Goal: Communication & Community: Answer question/provide support

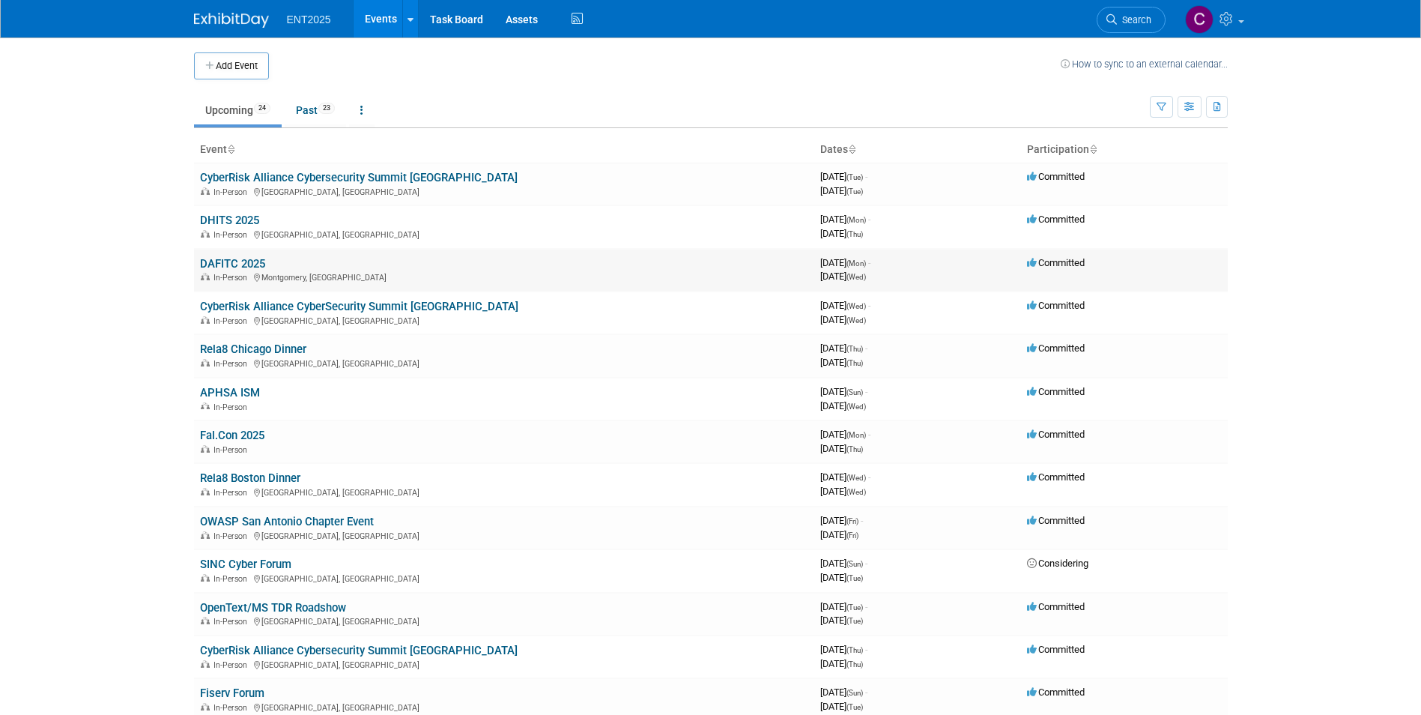
click at [238, 261] on link "DAFITC 2025" at bounding box center [232, 263] width 65 height 13
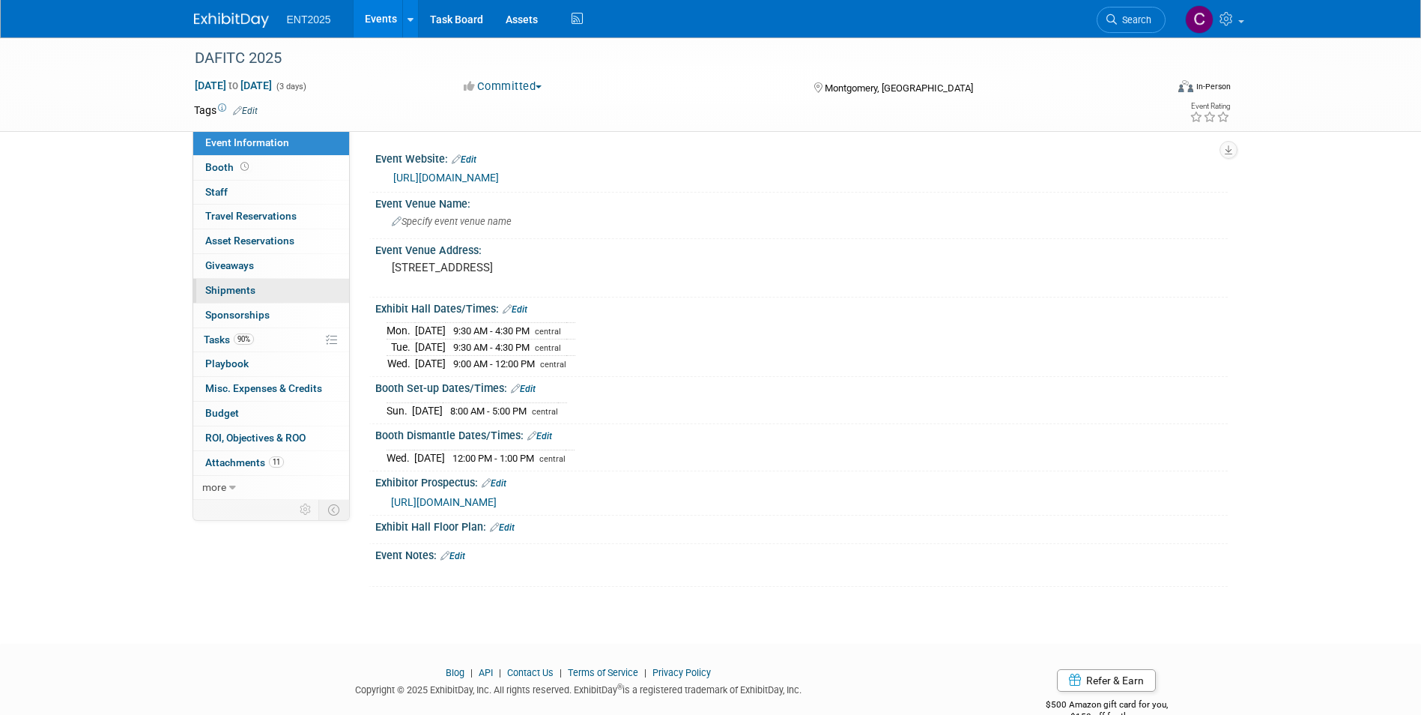
click at [225, 288] on span "Shipments 0" at bounding box center [230, 290] width 50 height 12
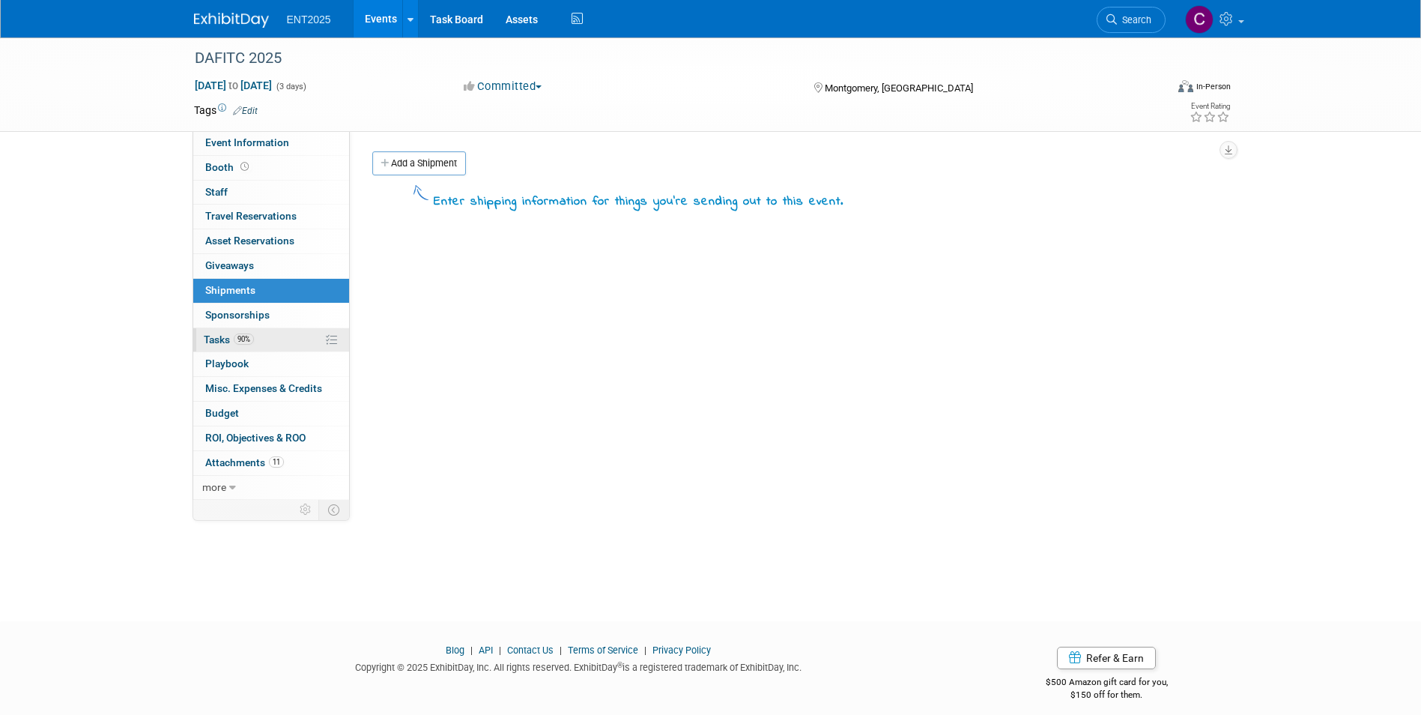
click at [224, 341] on span "Tasks 90%" at bounding box center [229, 339] width 50 height 12
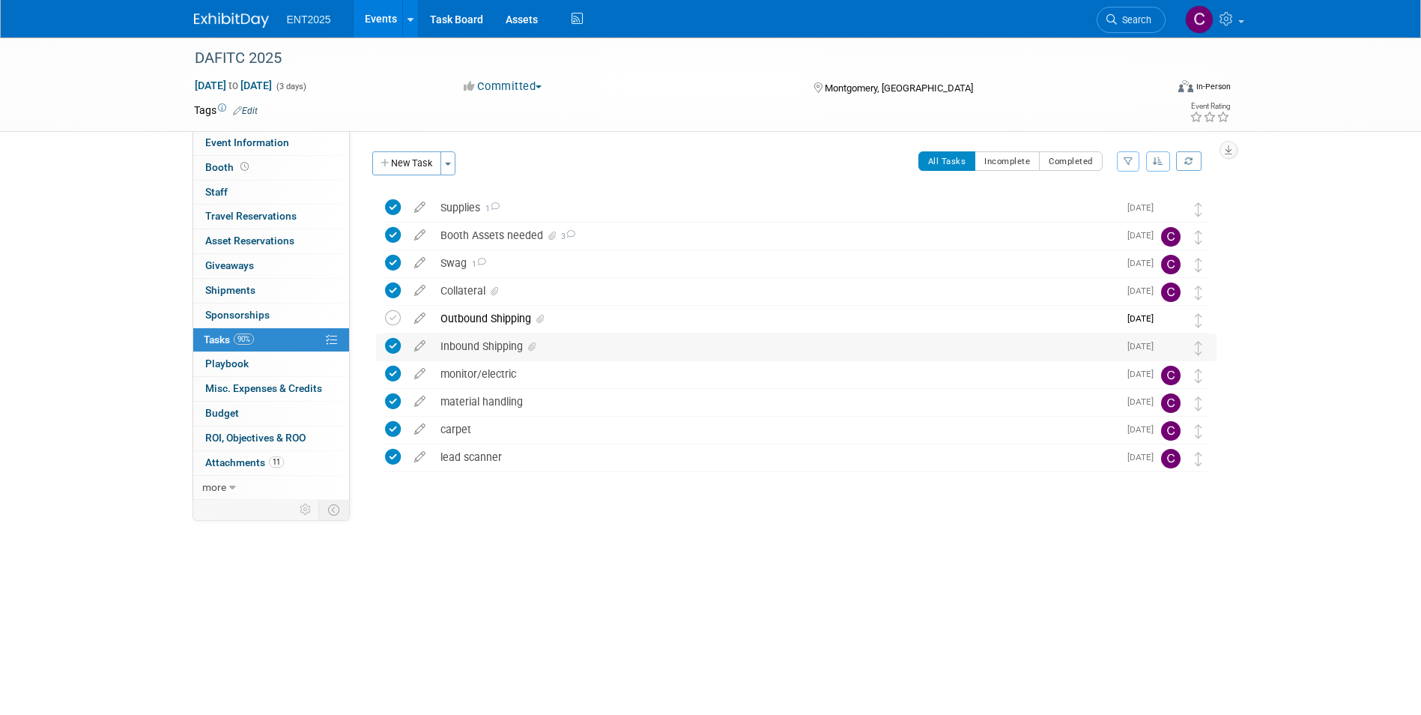
click at [465, 345] on div "Inbound Shipping" at bounding box center [775, 345] width 685 height 25
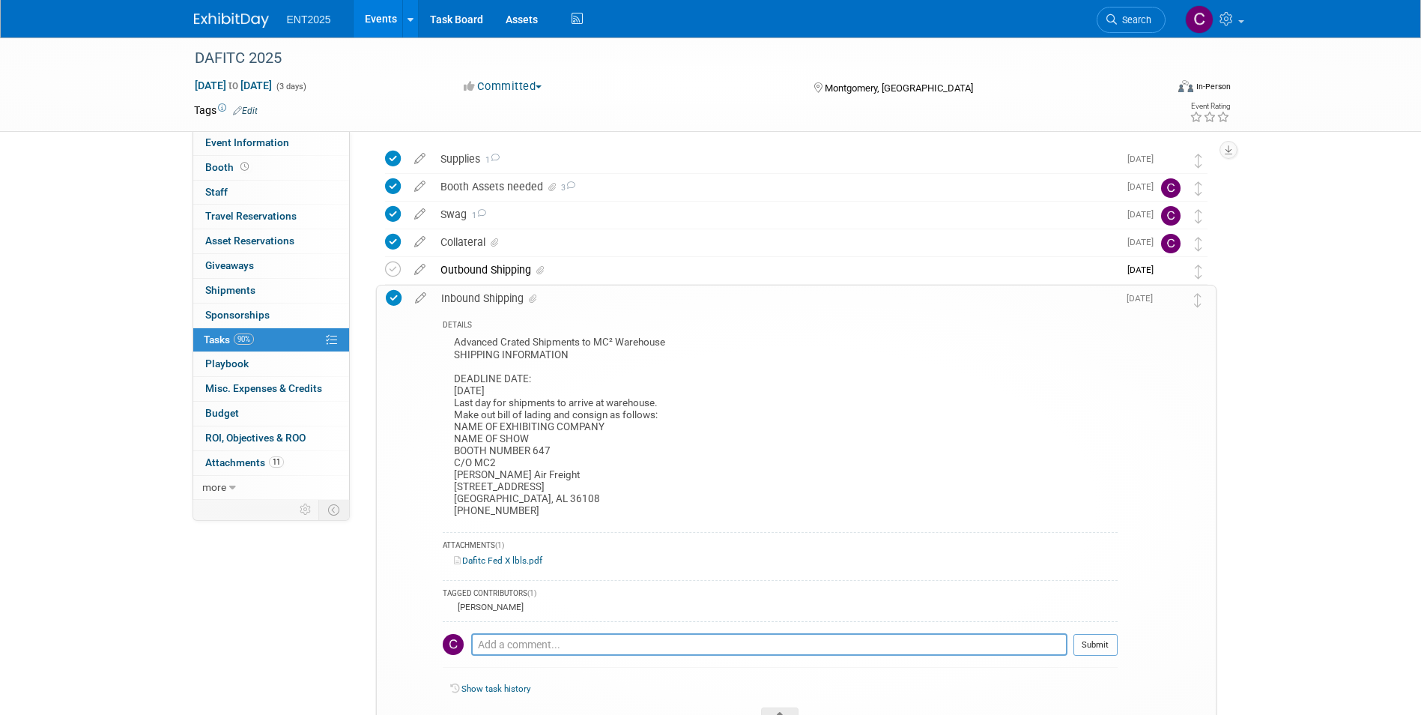
scroll to position [75, 0]
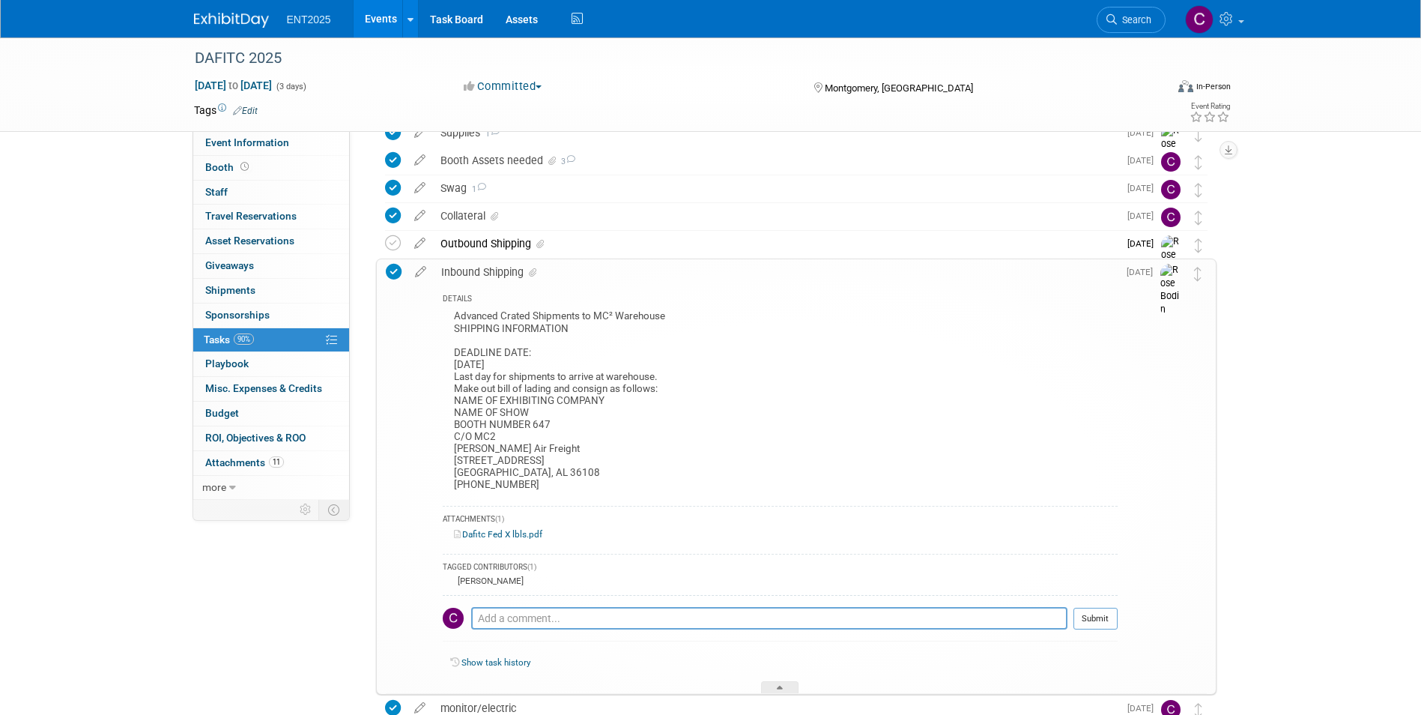
click at [496, 530] on link "Dafitc Fed X lbls.pdf" at bounding box center [498, 534] width 88 height 10
click at [518, 529] on link "Dafitc Fed X lbls.pdf" at bounding box center [498, 534] width 88 height 10
click at [232, 336] on span "Tasks 90%" at bounding box center [229, 339] width 50 height 12
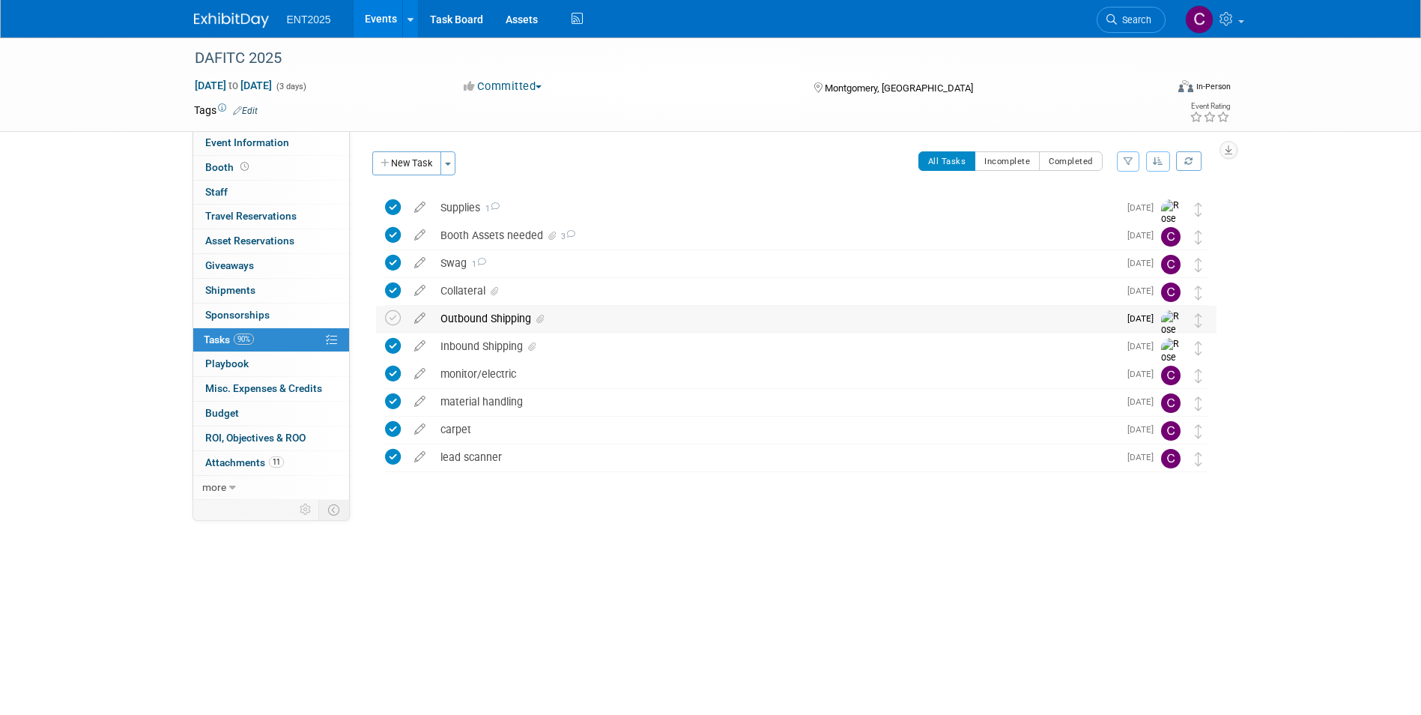
click at [469, 315] on div "Outbound Shipping" at bounding box center [775, 318] width 685 height 25
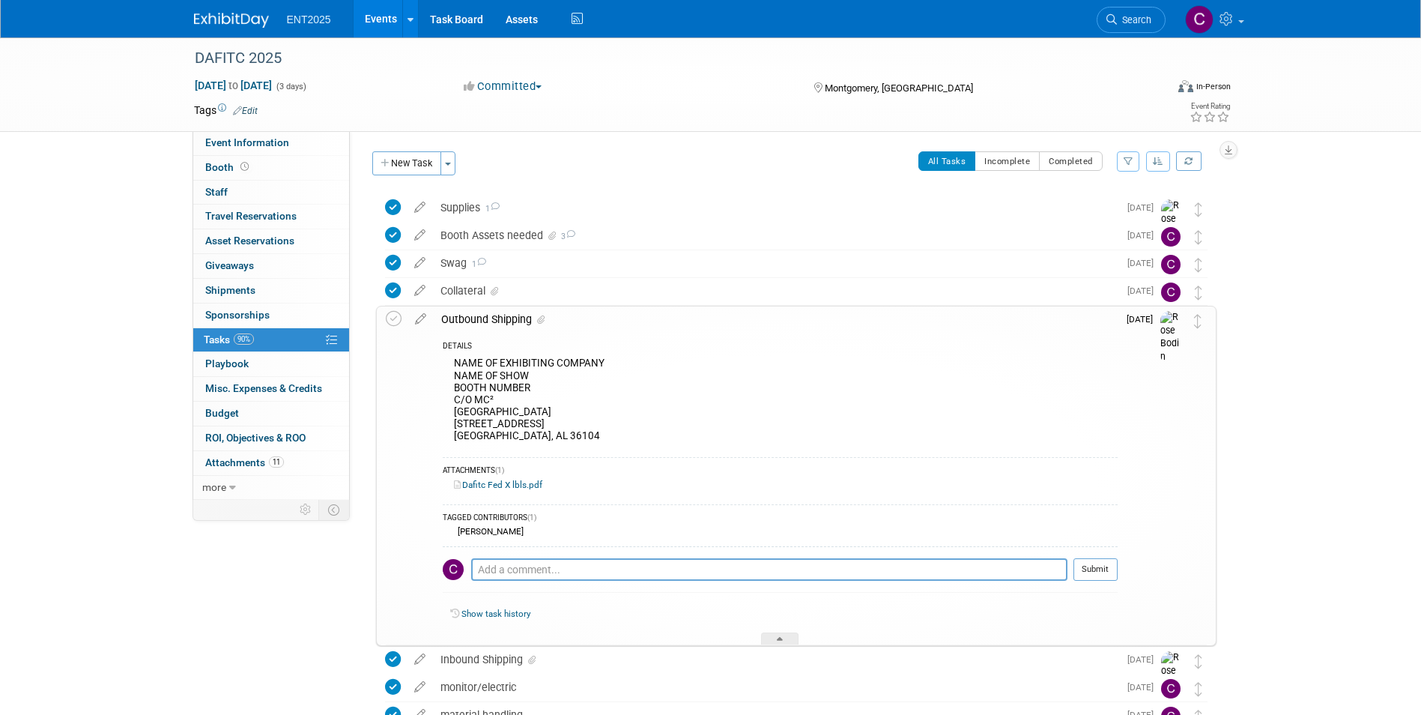
click at [487, 482] on link "Dafitc Fed X lbls.pdf" at bounding box center [498, 484] width 88 height 10
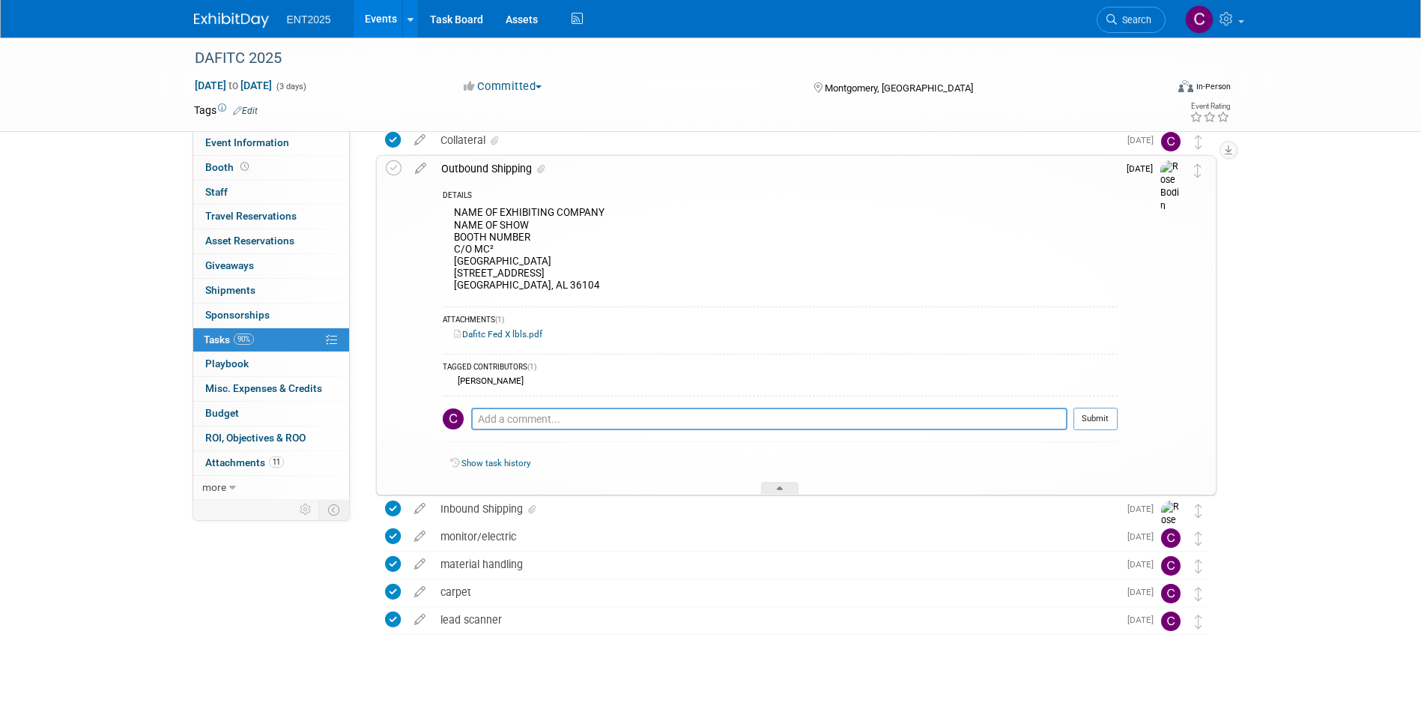
scroll to position [162, 0]
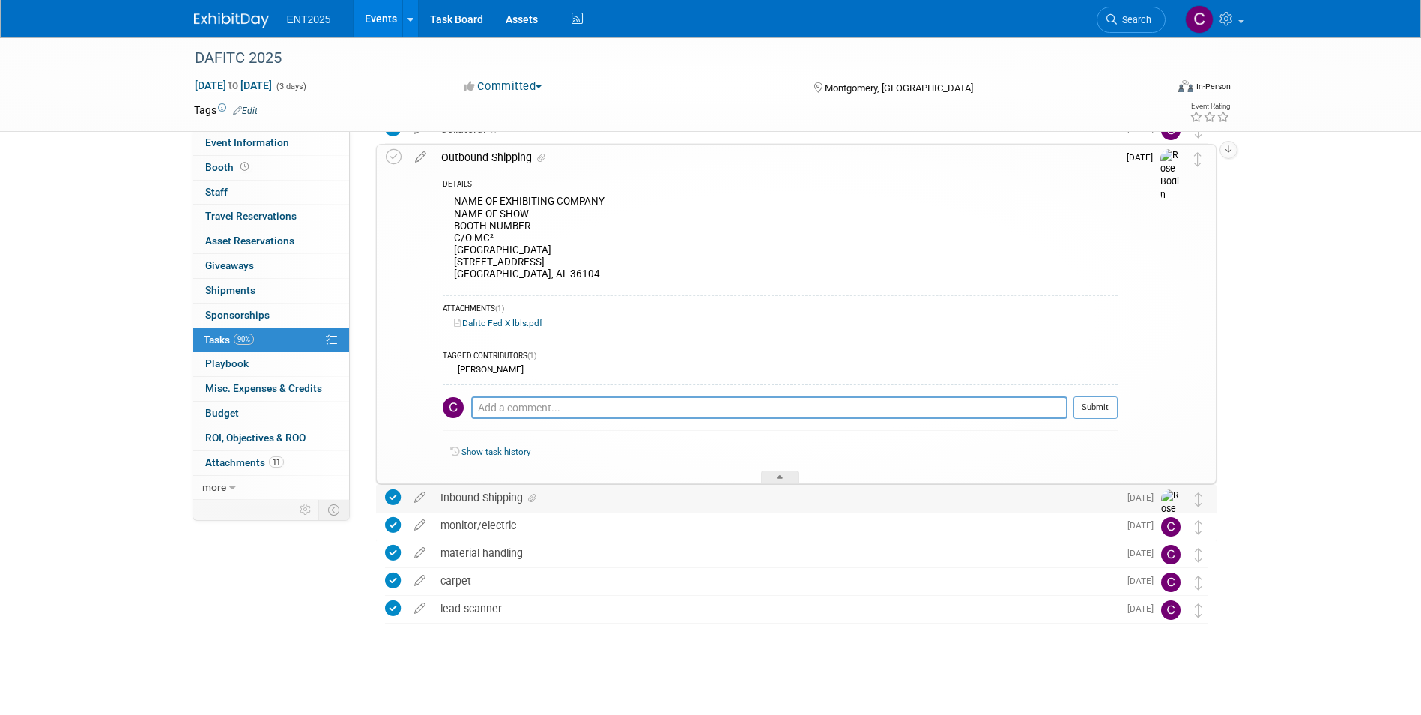
click at [477, 497] on div "Inbound Shipping" at bounding box center [775, 497] width 685 height 25
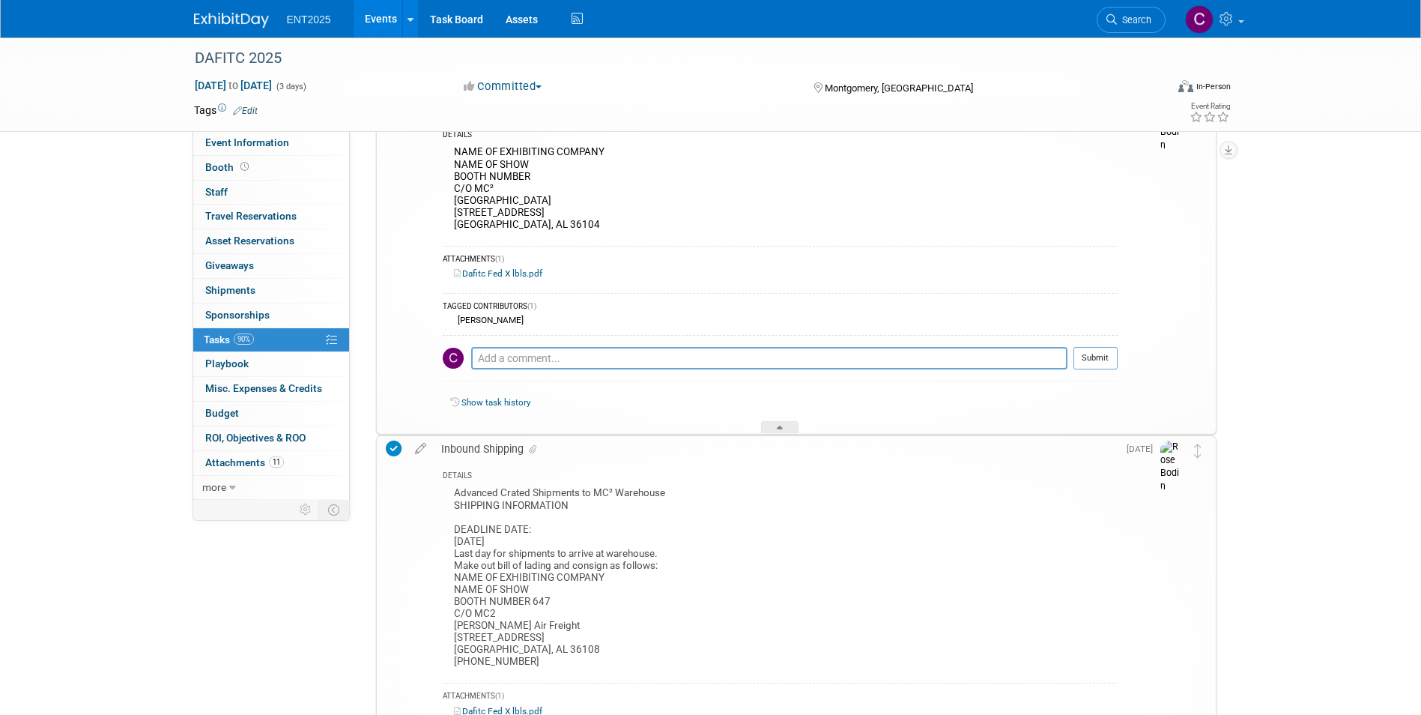
scroll to position [237, 0]
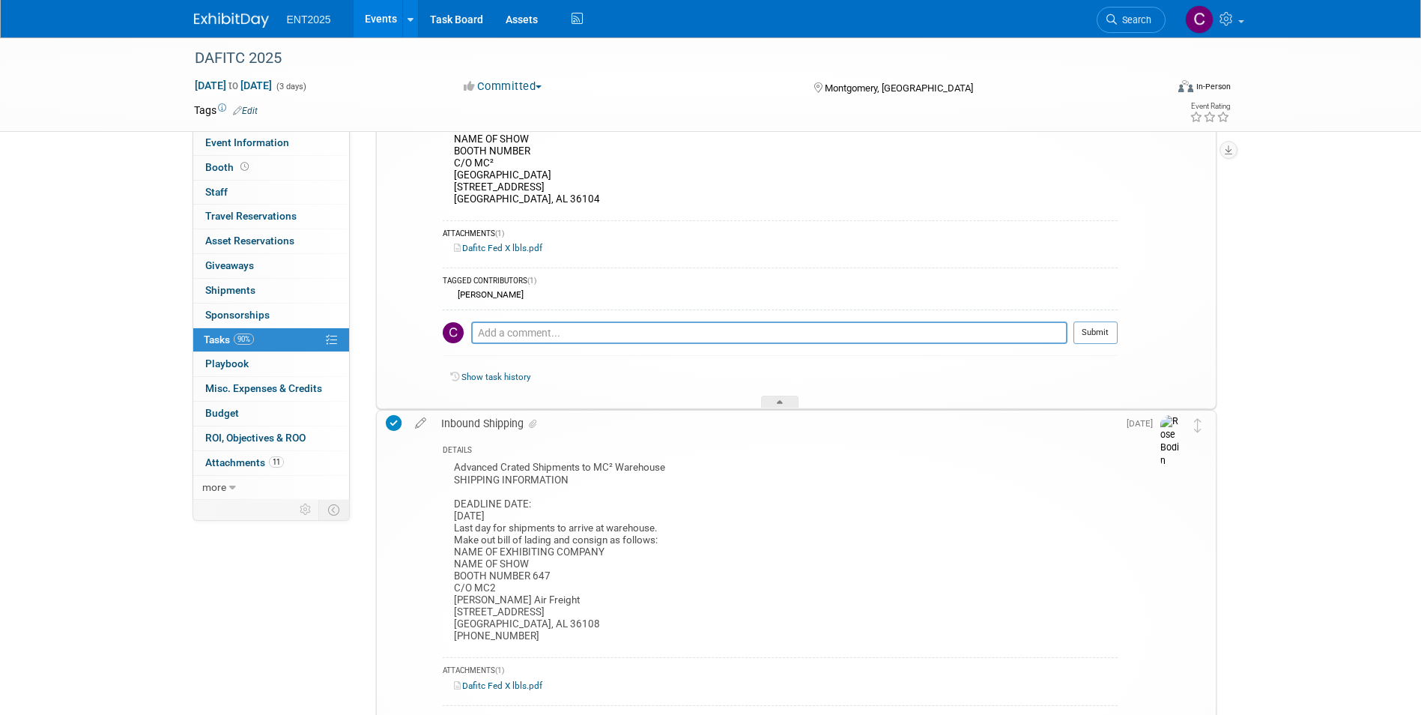
click at [467, 425] on div "Inbound Shipping" at bounding box center [776, 422] width 684 height 25
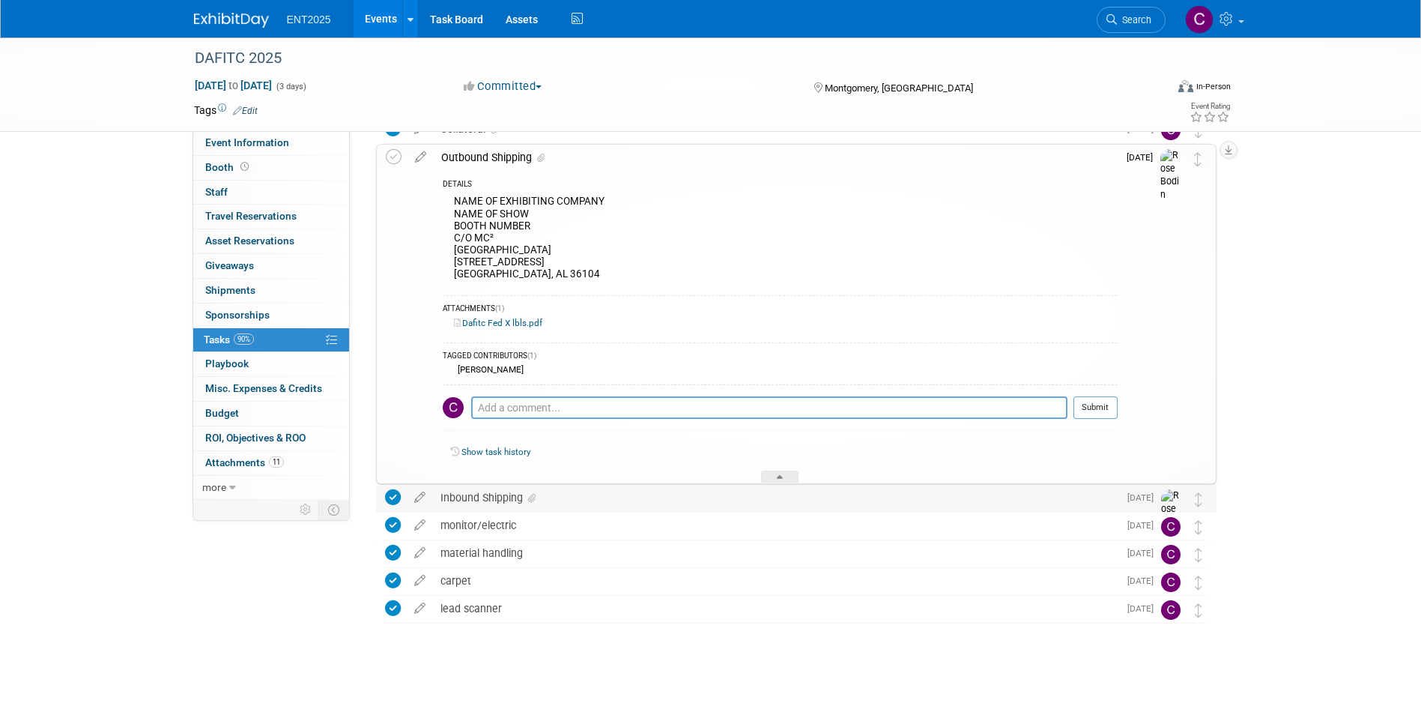
scroll to position [162, 0]
click at [496, 158] on div "Outbound Shipping" at bounding box center [776, 157] width 684 height 25
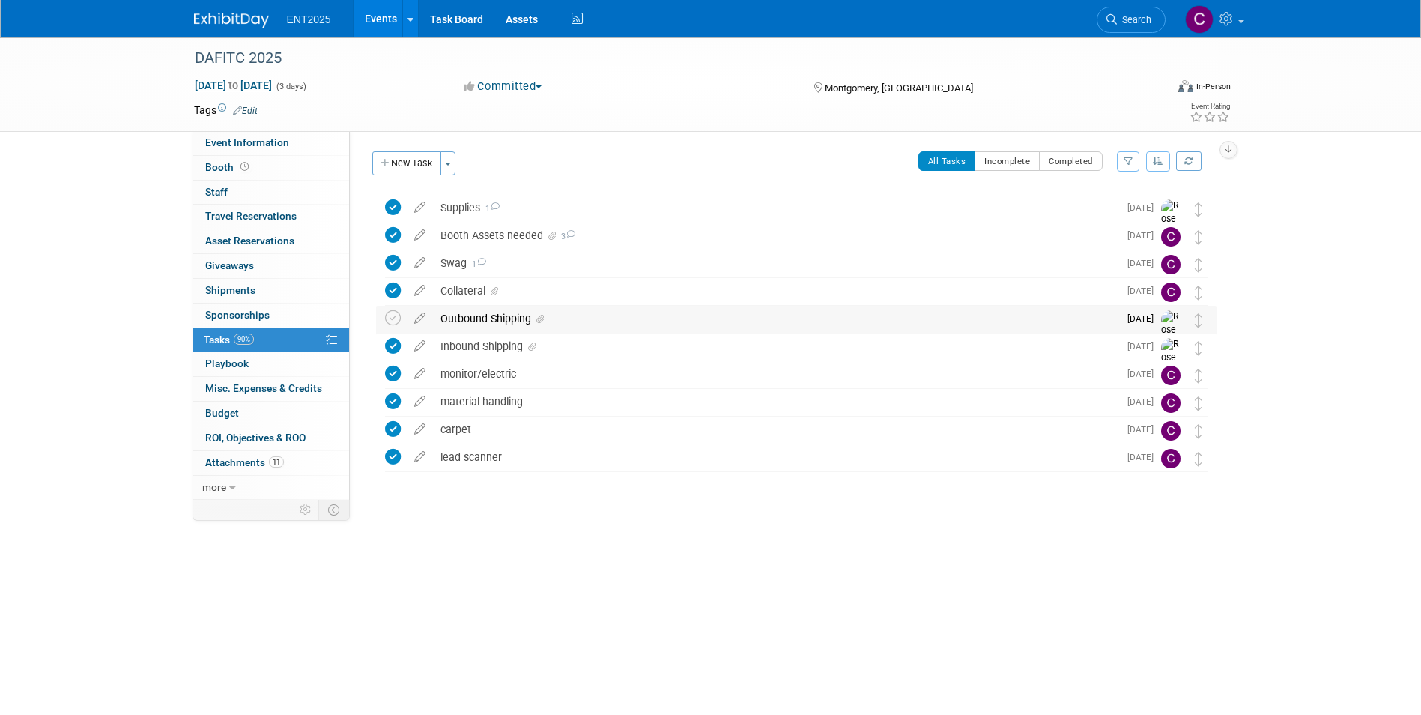
scroll to position [0, 0]
click at [465, 316] on div "Outbound Shipping" at bounding box center [775, 318] width 685 height 25
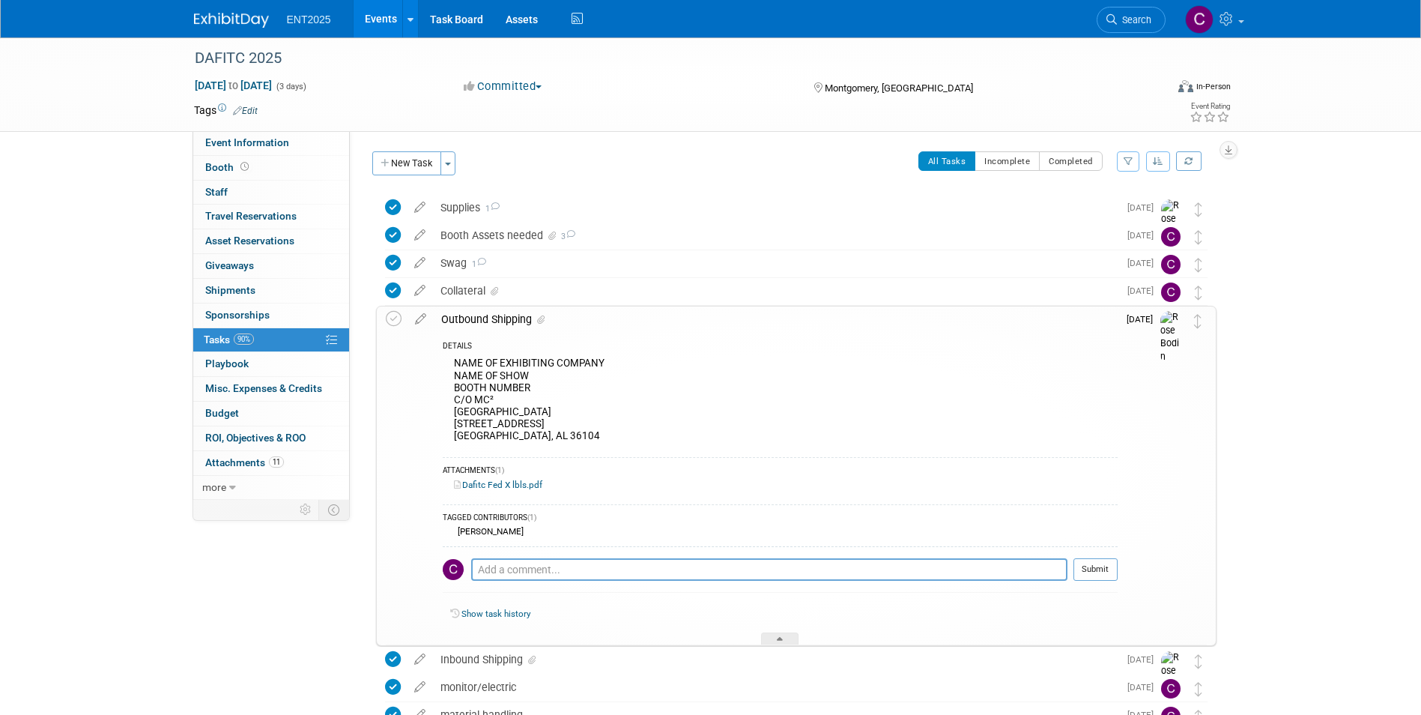
click at [495, 481] on link "Dafitc Fed X lbls.pdf" at bounding box center [498, 484] width 88 height 10
click at [394, 323] on icon at bounding box center [394, 319] width 16 height 16
click at [388, 313] on icon at bounding box center [394, 319] width 16 height 16
click at [774, 635] on div at bounding box center [779, 638] width 37 height 13
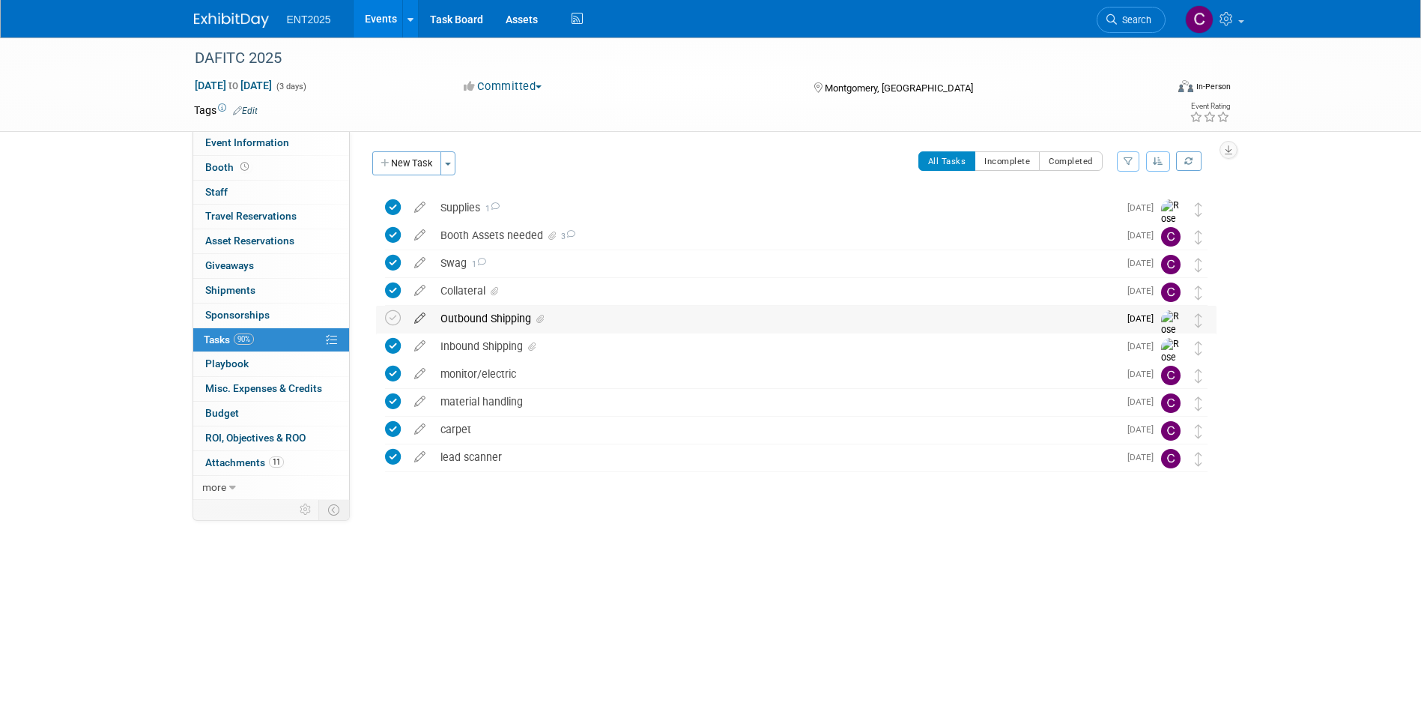
click at [416, 317] on icon at bounding box center [420, 315] width 26 height 19
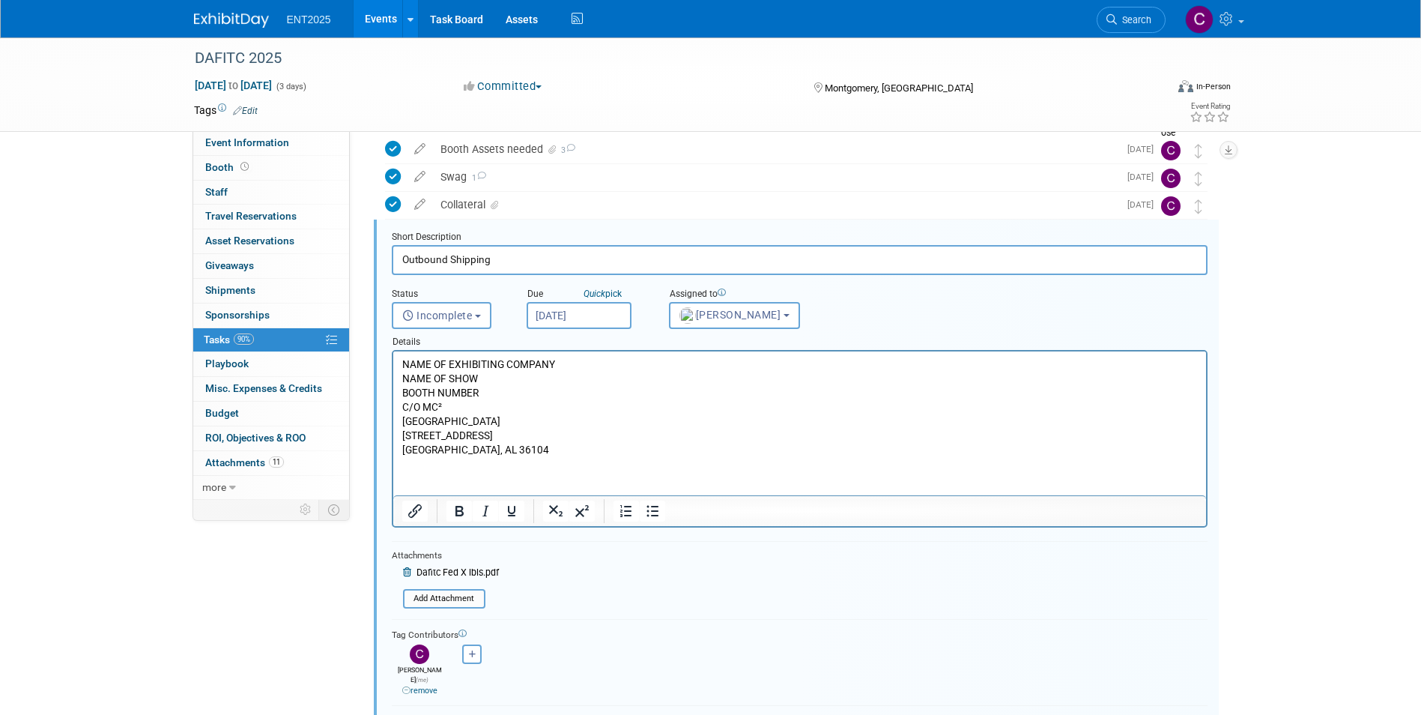
scroll to position [354, 0]
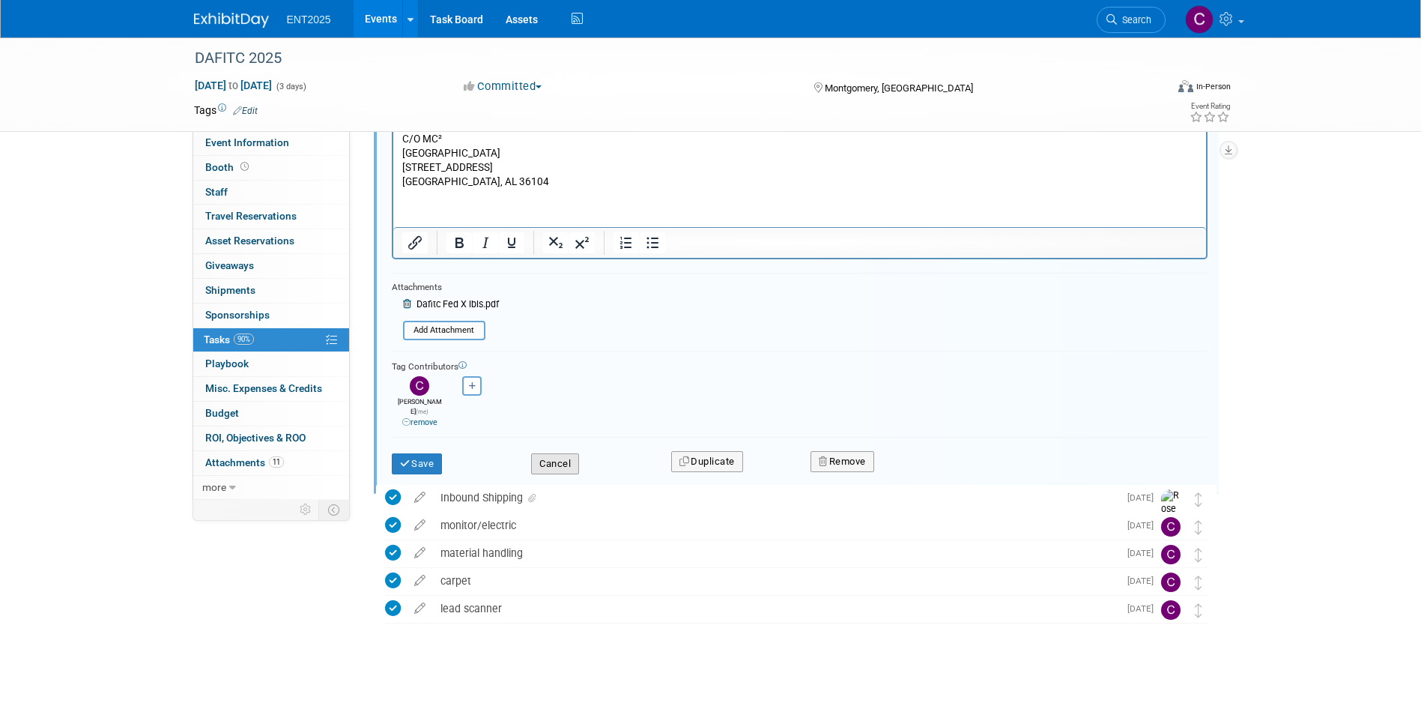
click at [559, 453] on button "Cancel" at bounding box center [555, 463] width 48 height 21
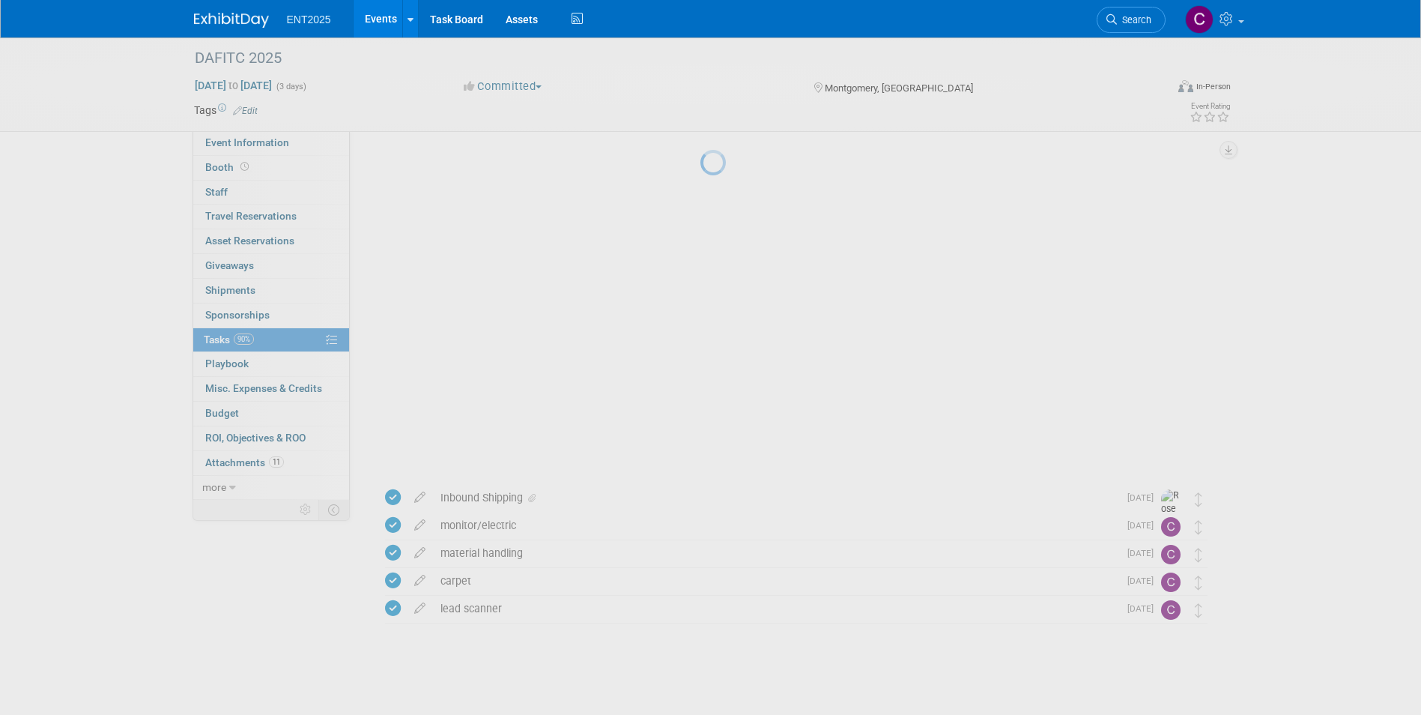
scroll to position [0, 0]
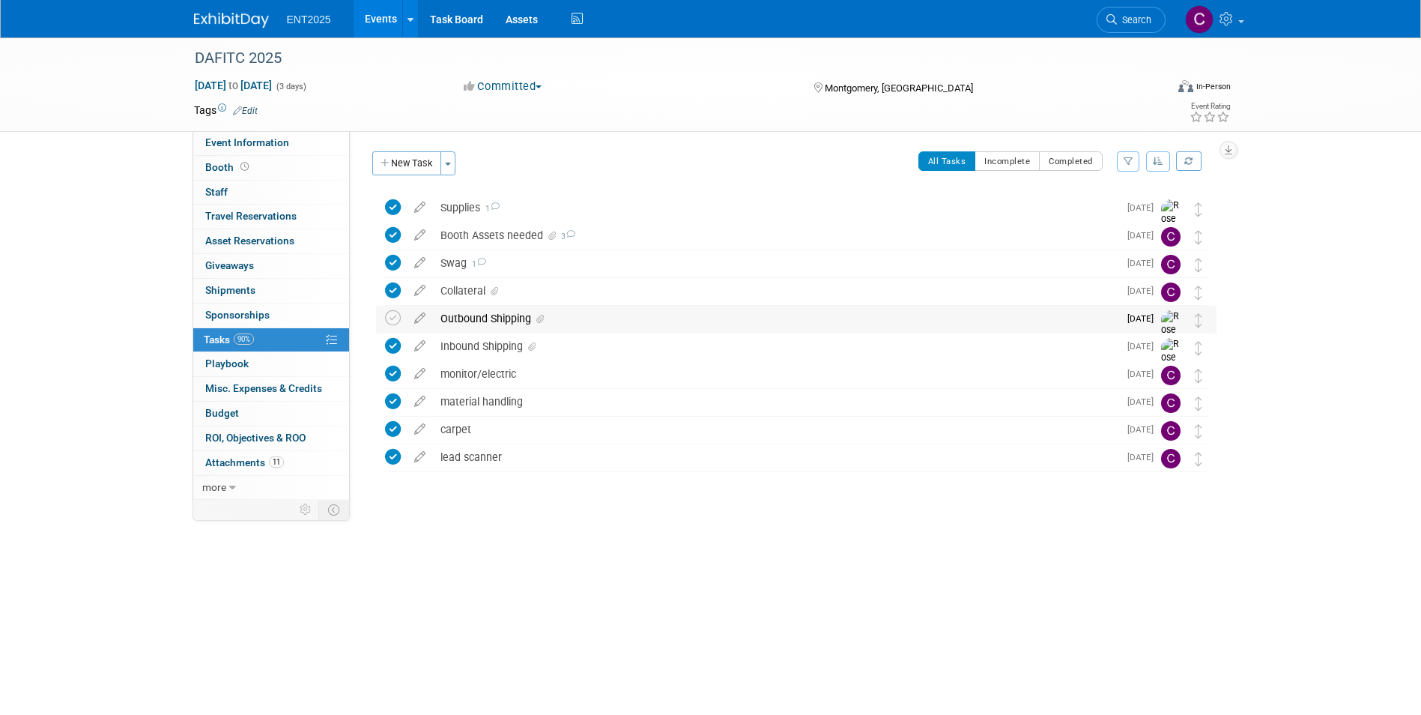
click at [474, 318] on div "Outbound Shipping" at bounding box center [775, 318] width 685 height 25
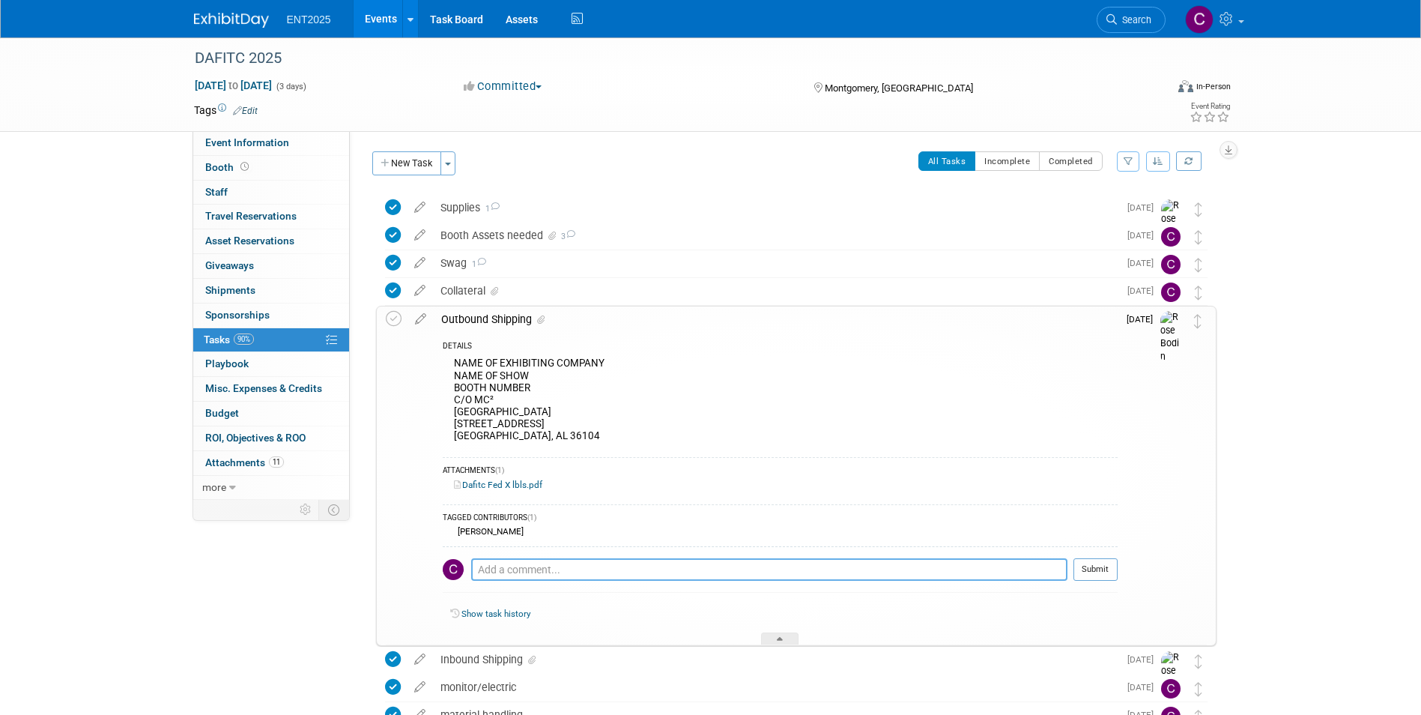
click at [491, 571] on textarea at bounding box center [769, 569] width 596 height 22
type textarea "L"
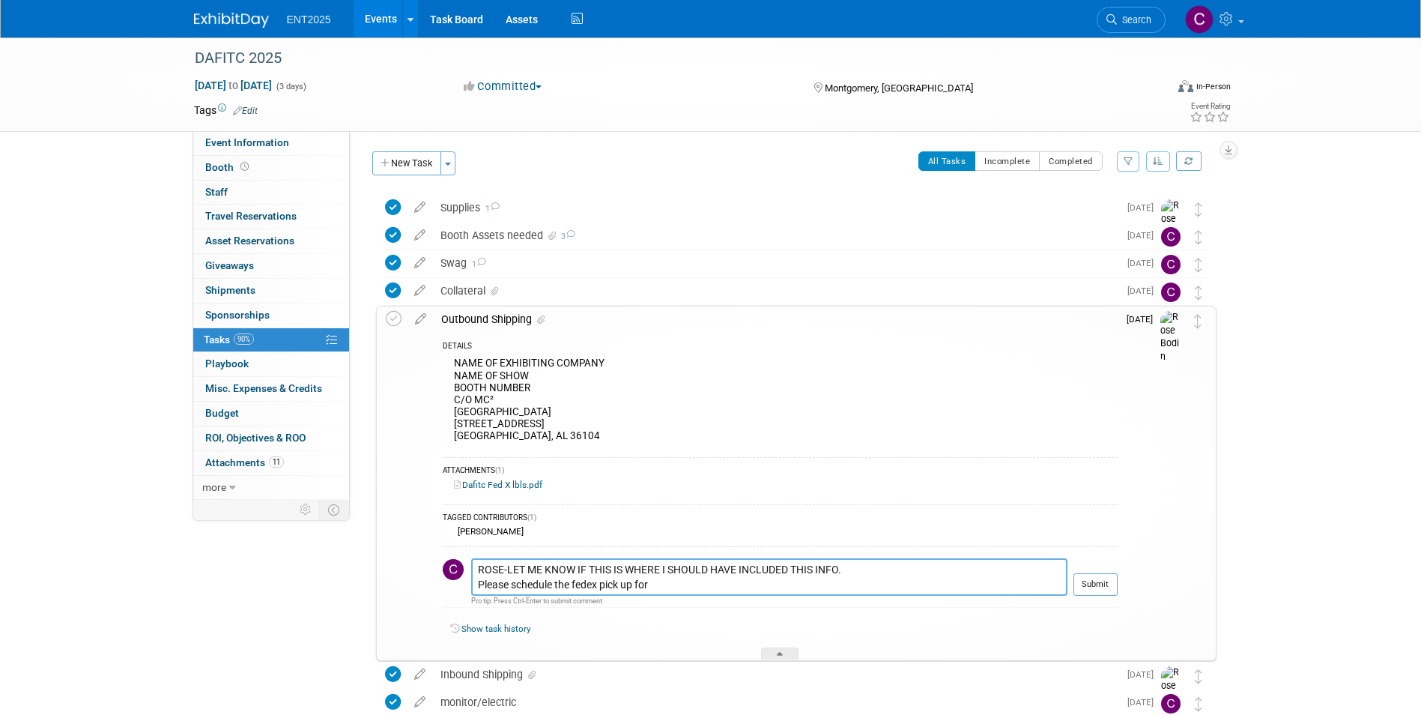
click at [664, 584] on textarea "ROSE-LET ME KNOW IF THIS IS WHERE I SHOULD HAVE INCLUDED THIS INFO. Please sche…" at bounding box center [769, 576] width 596 height 37
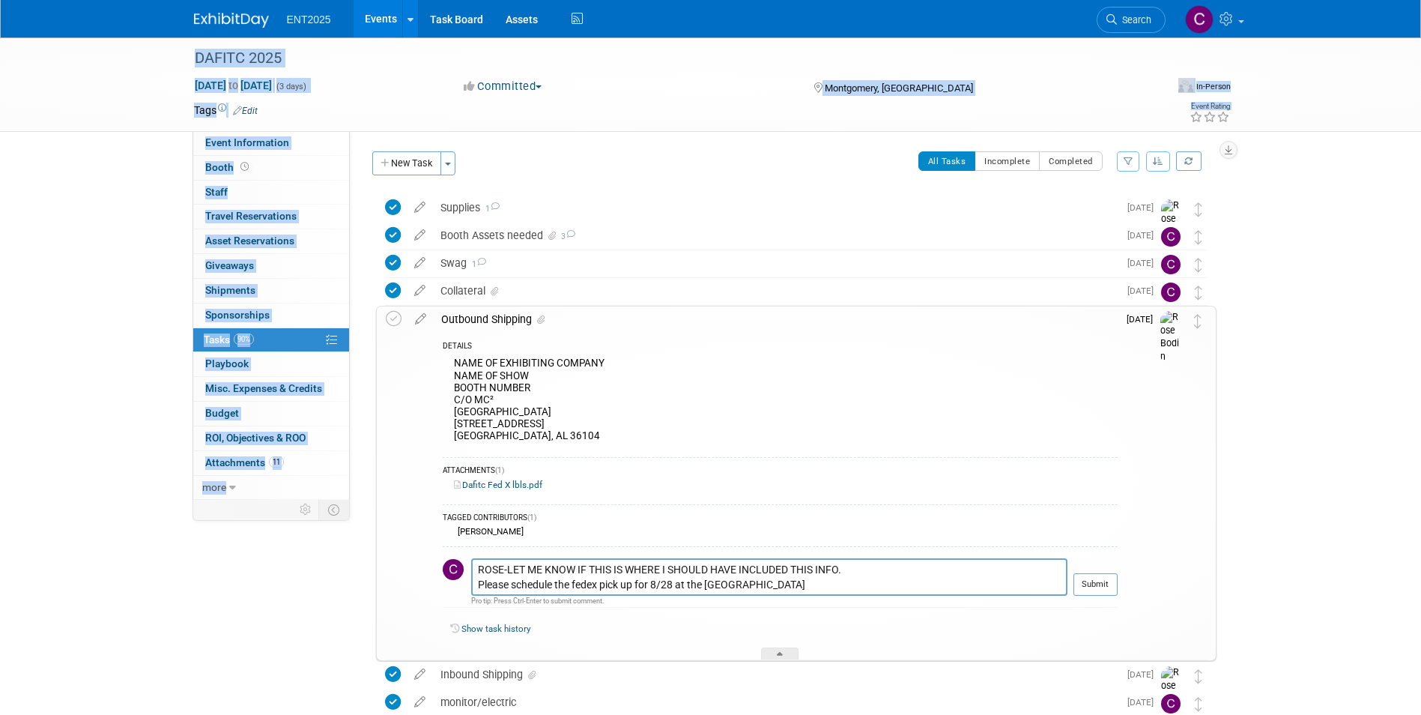
drag, startPoint x: 1081, startPoint y: 39, endPoint x: 2118, endPoint y: 37, distance: 1037.4
click at [1420, 37] on html "ENT2025 Events Add Event Bulk Upload Events Shareable Event Boards Recently Vie…" at bounding box center [710, 357] width 1421 height 715
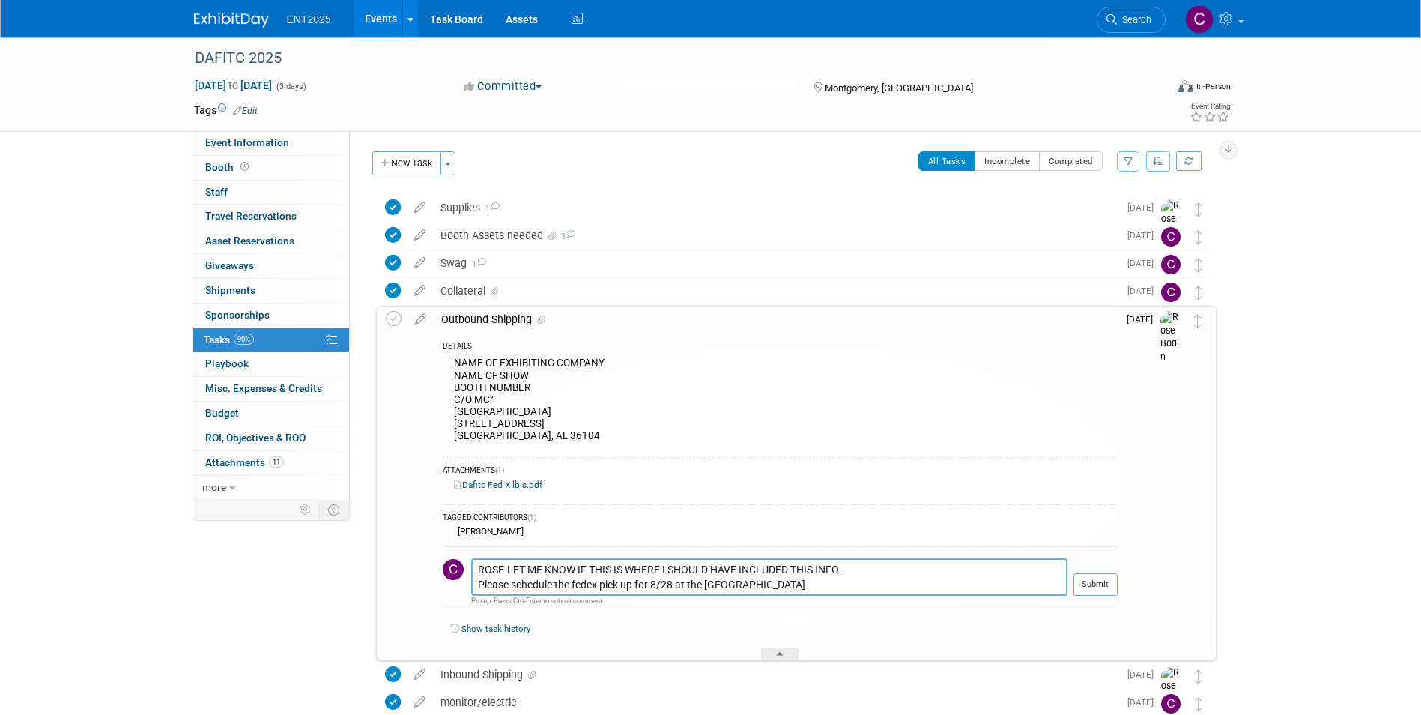
click at [801, 586] on textarea "ROSE-LET ME KNOW IF THIS IS WHERE I SHOULD HAVE INCLUDED THIS INFO. Please sche…" at bounding box center [769, 576] width 596 height 37
click at [977, 587] on textarea "ROSE-LET ME KNOW IF THIS IS WHERE I SHOULD HAVE INCLUDED THIS INFO. Please sche…" at bounding box center [769, 576] width 596 height 37
click at [1012, 579] on textarea "ROSE-LET ME KNOW IF THIS IS WHERE I SHOULD HAVE INCLUDED THIS INFO. Please sche…" at bounding box center [769, 576] width 596 height 37
paste textarea "[PHONE_NUMBER]"
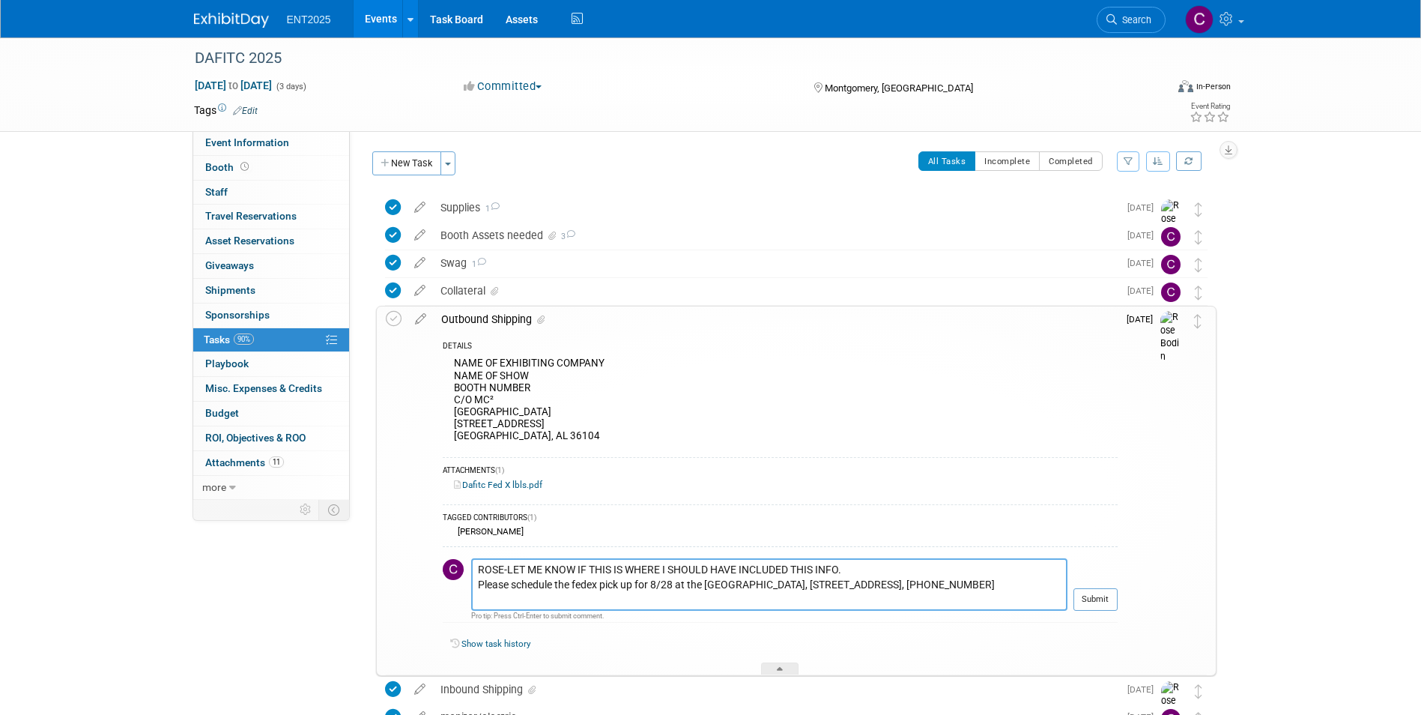
click at [527, 601] on textarea "ROSE-LET ME KNOW IF THIS IS WHERE I SHOULD HAVE INCLUDED THIS INFO. Please sche…" at bounding box center [769, 584] width 596 height 52
drag, startPoint x: 740, startPoint y: 568, endPoint x: 714, endPoint y: 571, distance: 26.4
click at [714, 571] on textarea "ROSE-LET ME KNOW IF THIS IS WHERE I SHOULD HAVE INCLUDED THIS INFO. Please sche…" at bounding box center [769, 584] width 596 height 52
click at [760, 566] on textarea "ROSE-LET ME KNOW IF THIS IS WHERE I SHOULD INCLUDED THIS INFO. Please schedule …" at bounding box center [769, 584] width 596 height 52
click at [801, 572] on textarea "ROSE-LET ME KNOW IF THIS IS WHERE I SHOULD INCLUDE THIS INFO. Please schedule t…" at bounding box center [769, 584] width 596 height 52
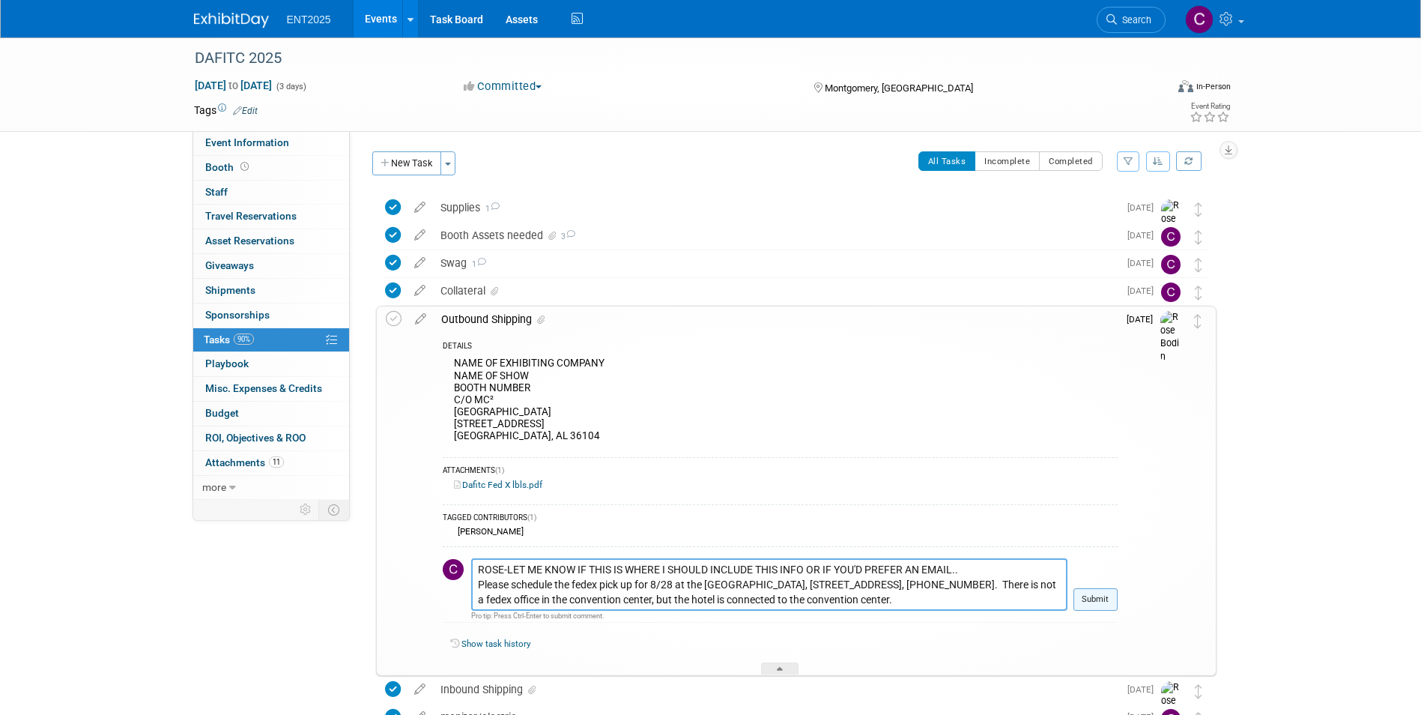
type textarea "ROSE-LET ME KNOW IF THIS IS WHERE I SHOULD INCLUDE THIS INFO OR IF YOU'D PREFER…"
click at [1097, 600] on button "Submit" at bounding box center [1095, 599] width 44 height 22
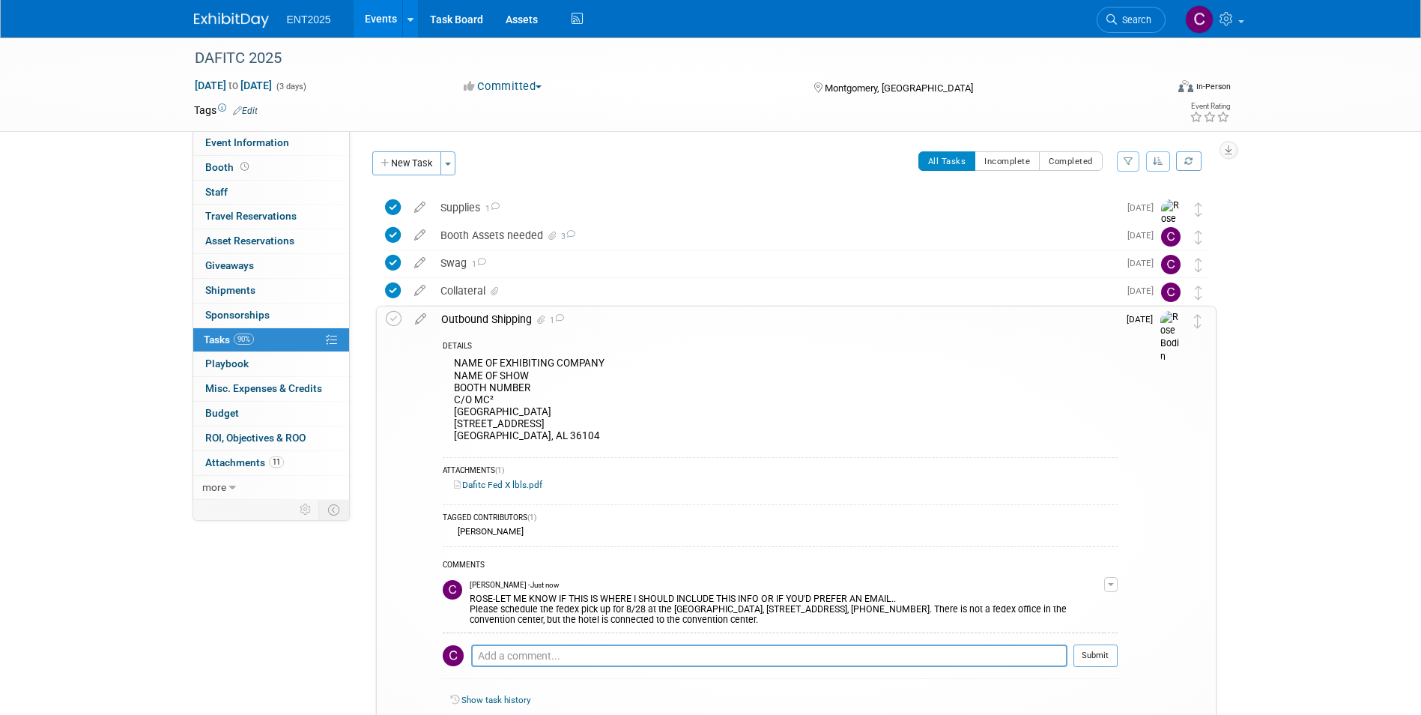
scroll to position [248, 0]
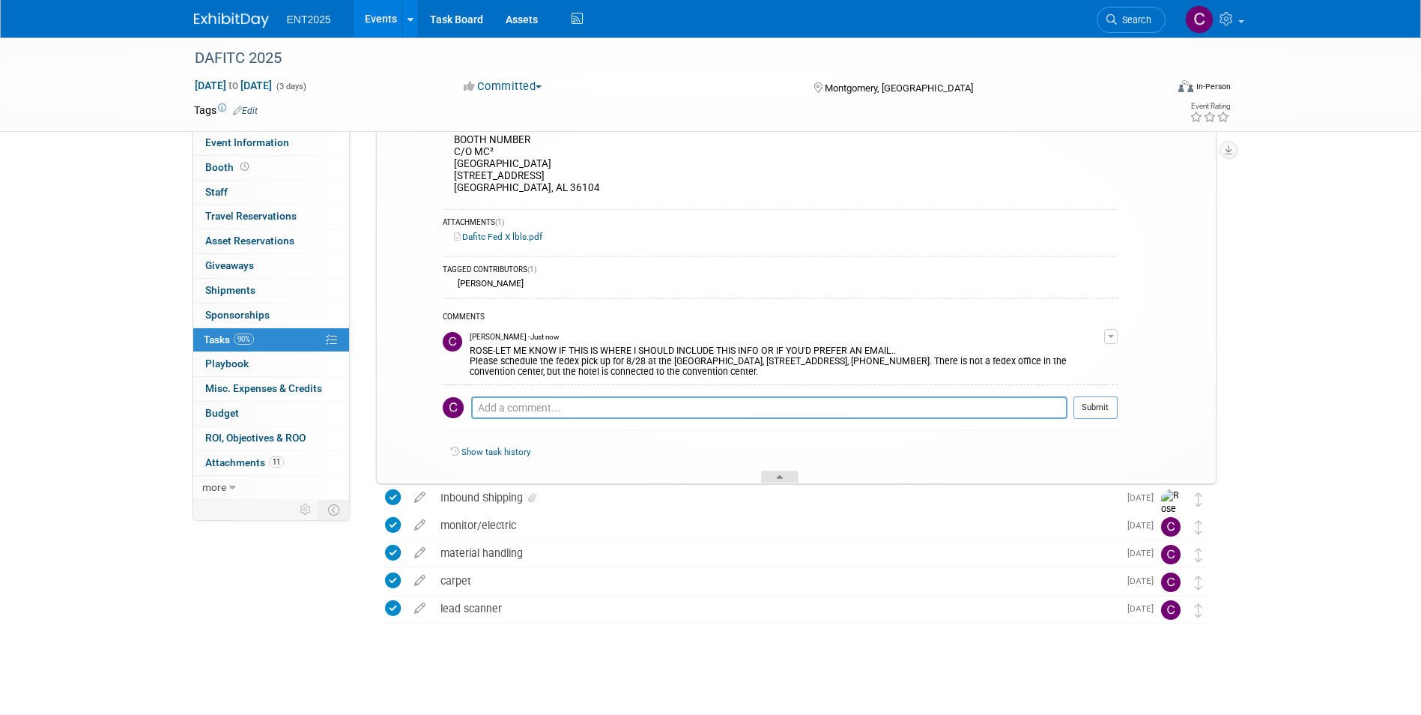
click at [774, 479] on div at bounding box center [779, 476] width 37 height 13
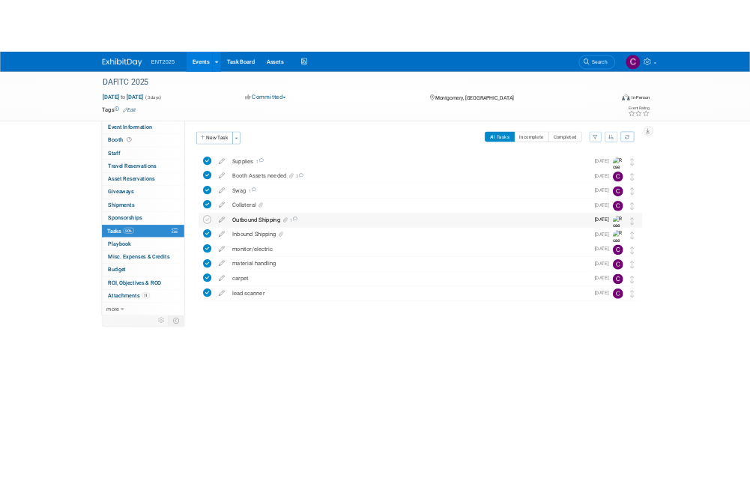
scroll to position [0, 0]
